Goal: Information Seeking & Learning: Learn about a topic

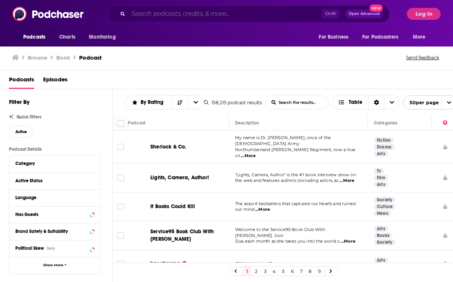
click at [178, 16] on input "Search podcasts, credits, & more..." at bounding box center [225, 14] width 194 height 12
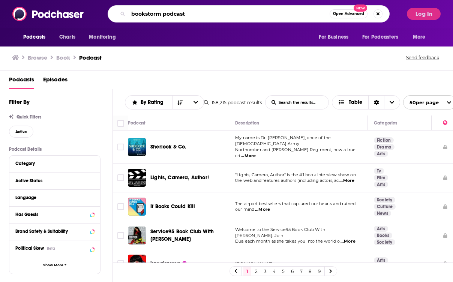
type input "bookstorm podcast"
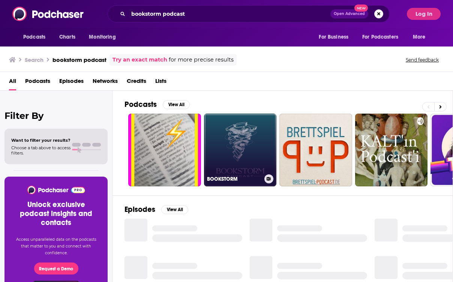
click at [237, 142] on link "BOOKSTORM" at bounding box center [240, 150] width 73 height 73
